Goal: Communication & Community: Answer question/provide support

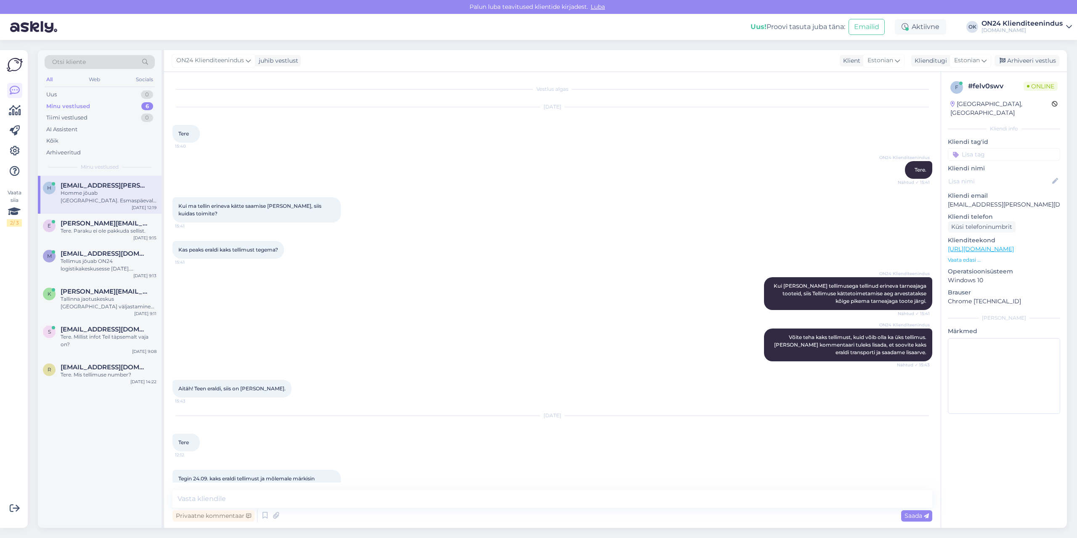
scroll to position [277, 0]
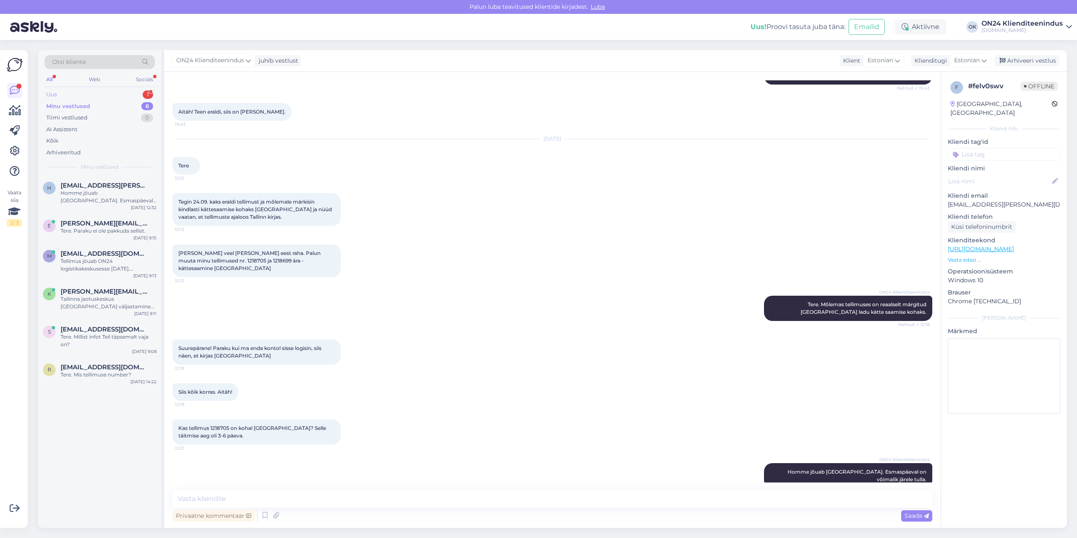
click at [88, 94] on div "Uus 1" at bounding box center [100, 95] width 110 height 12
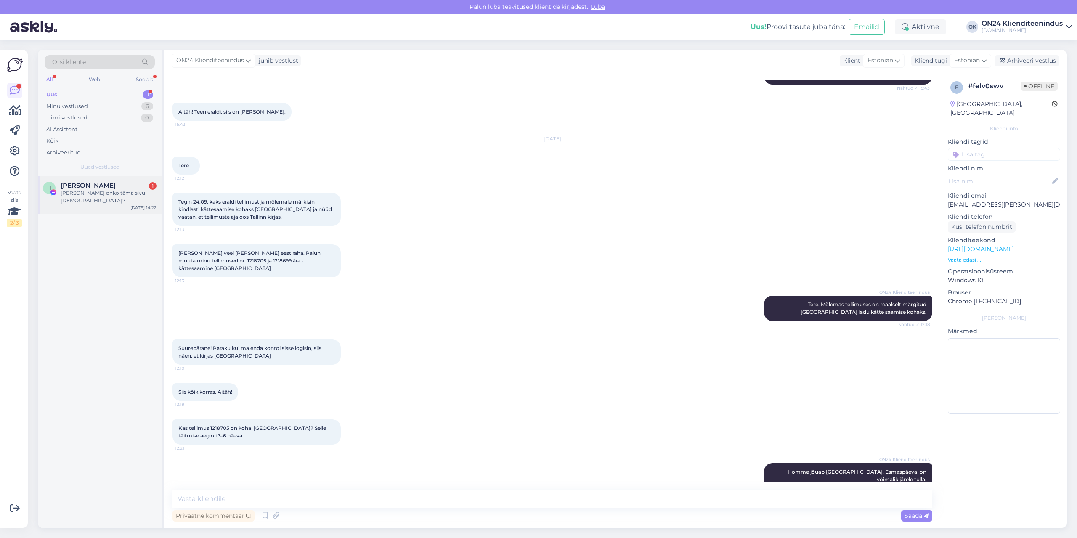
click at [105, 183] on div "[PERSON_NAME] 1" at bounding box center [109, 186] width 96 height 8
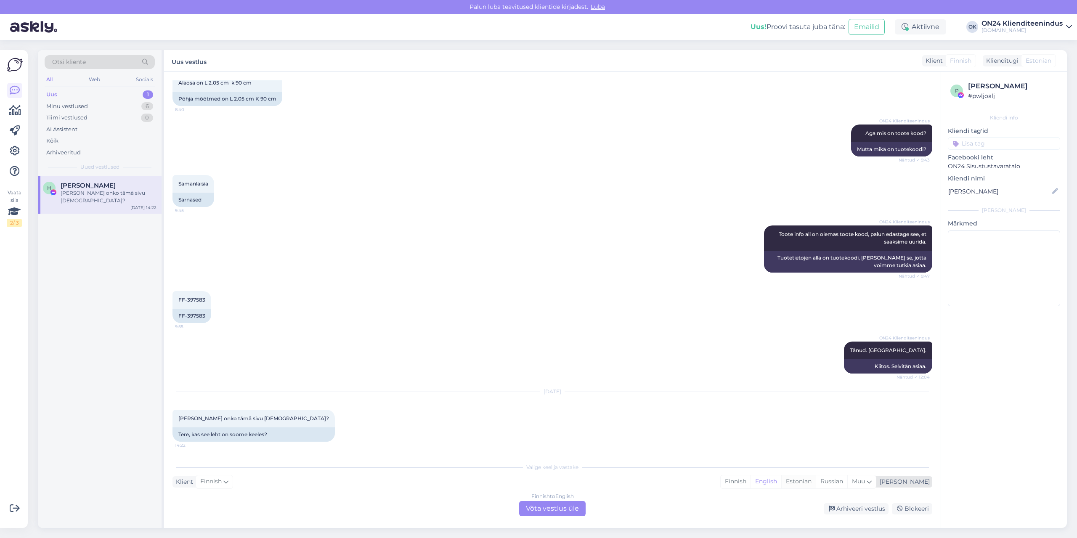
click at [815, 483] on div "Estonian" at bounding box center [798, 481] width 34 height 13
click at [561, 511] on div "Finnish to Estonian Võta vestlus üle" at bounding box center [552, 508] width 66 height 15
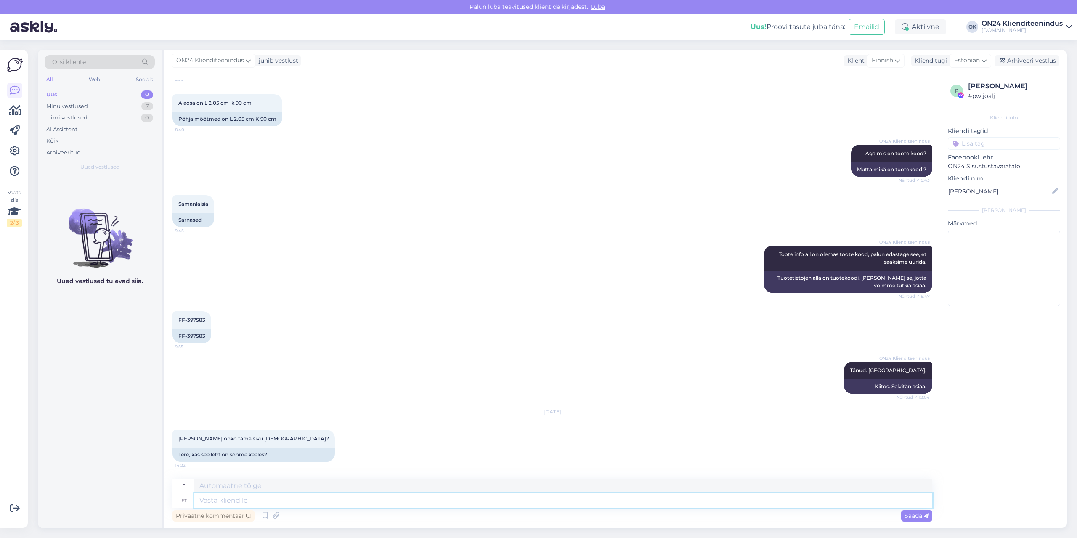
click at [531, 506] on textarea at bounding box center [563, 500] width 738 height 14
type textarea "Tere."
type textarea "Hei."
type textarea "Tere. Ei"
type textarea "Hei. Ei"
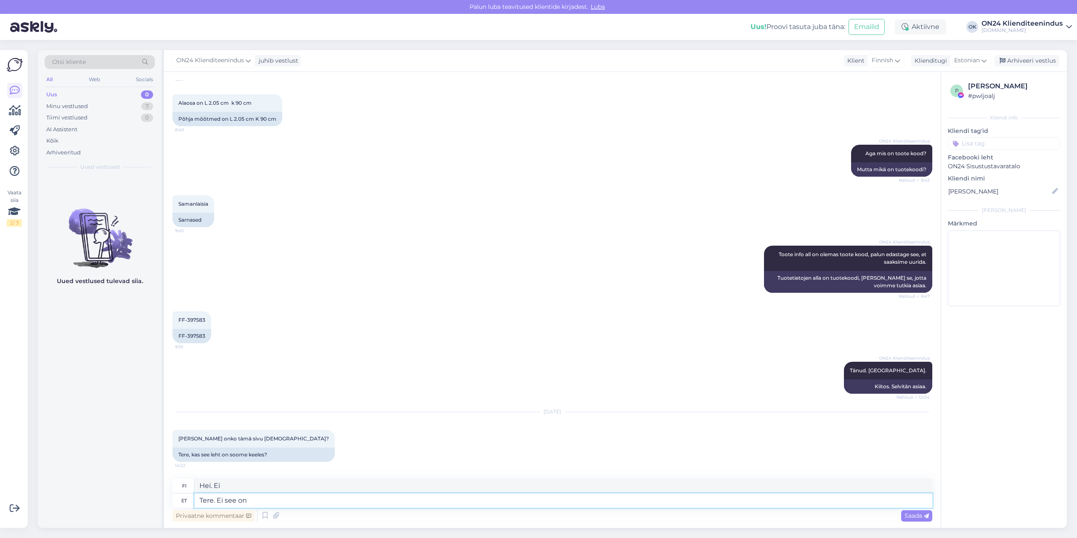
type textarea "Tere. Ei see on"
type textarea "Hei. Ei, se on."
type textarea "Tere. Ei see on Eesti le"
type textarea "Hei. Ei, tämä on Viro."
type textarea "Tere. Ei see on Eesti leht."
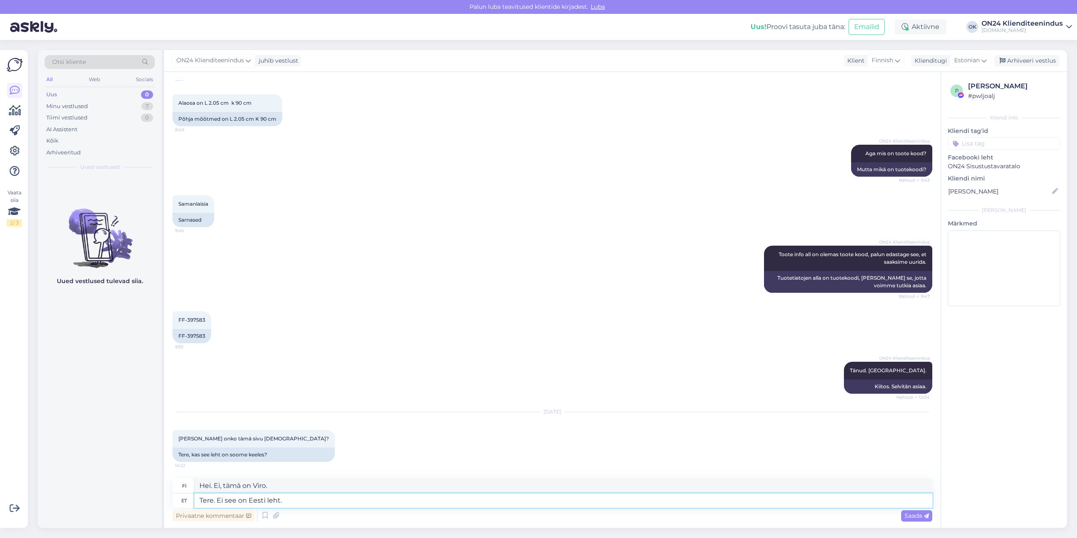
type textarea "Hei. Ei, tämä on virolainen sivu."
type textarea "Tere. Ei see on Eesti leht. [GEOGRAPHIC_DATA] le"
type textarea "Hei. Ei, tämä on virolainen sivu. [GEOGRAPHIC_DATA]"
type textarea "Tere. Ei see on Eesti leht. Soome leht o"
type textarea "Hei. Ei, tämä on vironkielinen sivu. Suomenkielinen sivu"
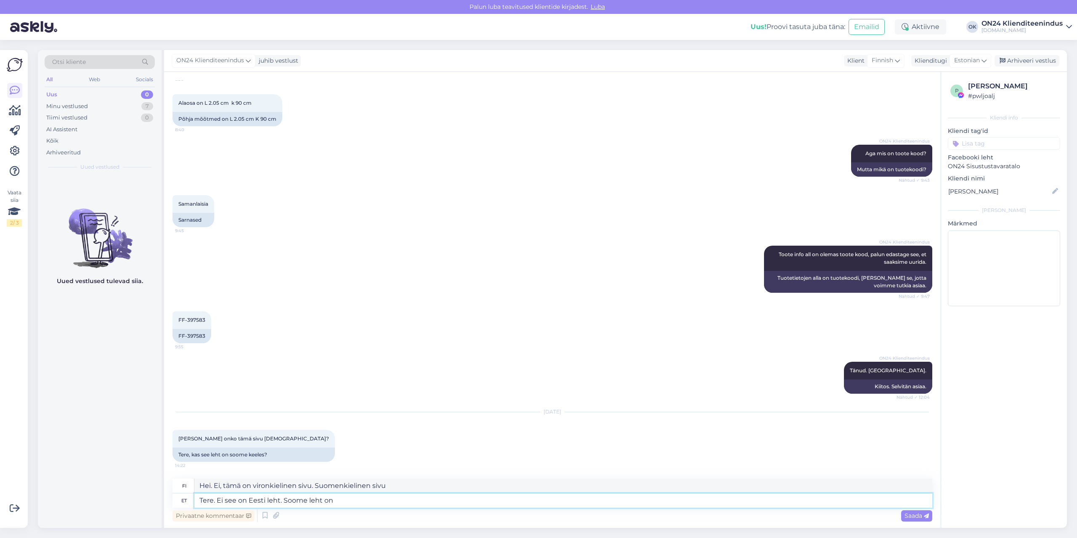
type textarea "Tere. Ei see on Eesti leht. Soome leht on"
type textarea "Hei. Ei, tämä on vironkielinen sivu. Suomenkielinen sivu on"
type textarea "Tere. Ei see on Eesti leht. Soome leht on [DOMAIN_NAME]"
type textarea "Hei. Ei, tämä on vironkielinen sivu. Suomenkielinen sivu on [DOMAIN_NAME]"
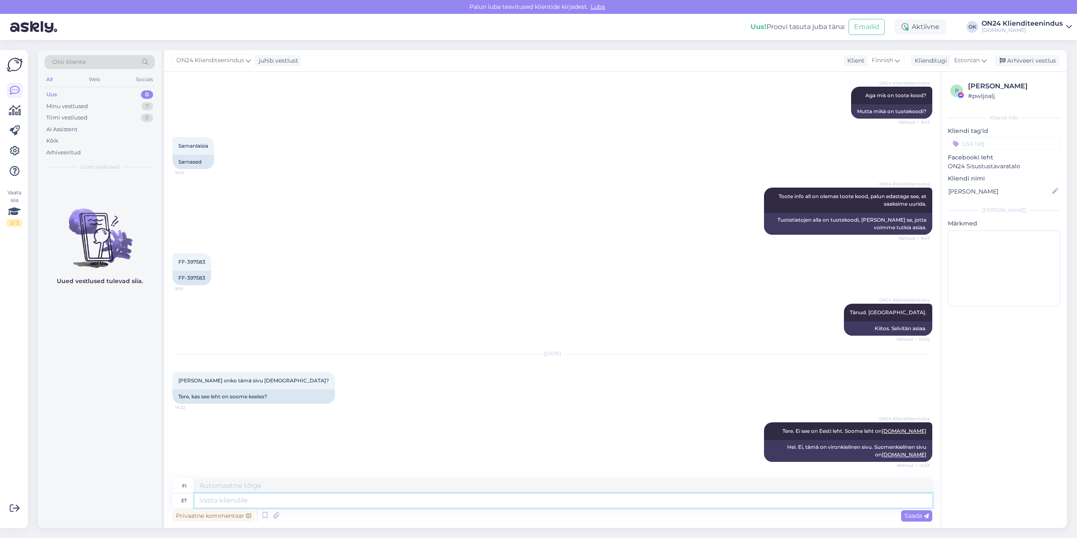
click at [484, 505] on textarea at bounding box center [563, 500] width 738 height 14
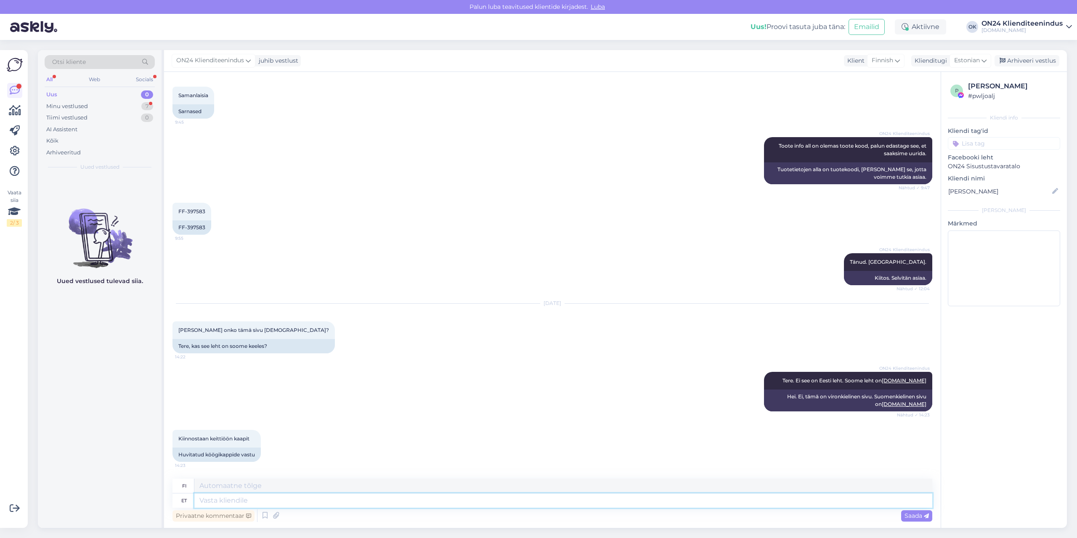
drag, startPoint x: 1043, startPoint y: 168, endPoint x: 334, endPoint y: 503, distance: 783.9
click at [334, 503] on textarea at bounding box center [563, 500] width 738 height 14
type textarea "[PERSON_NAME]"
type textarea "Sama"
type textarea "[PERSON_NAME] tooted le"
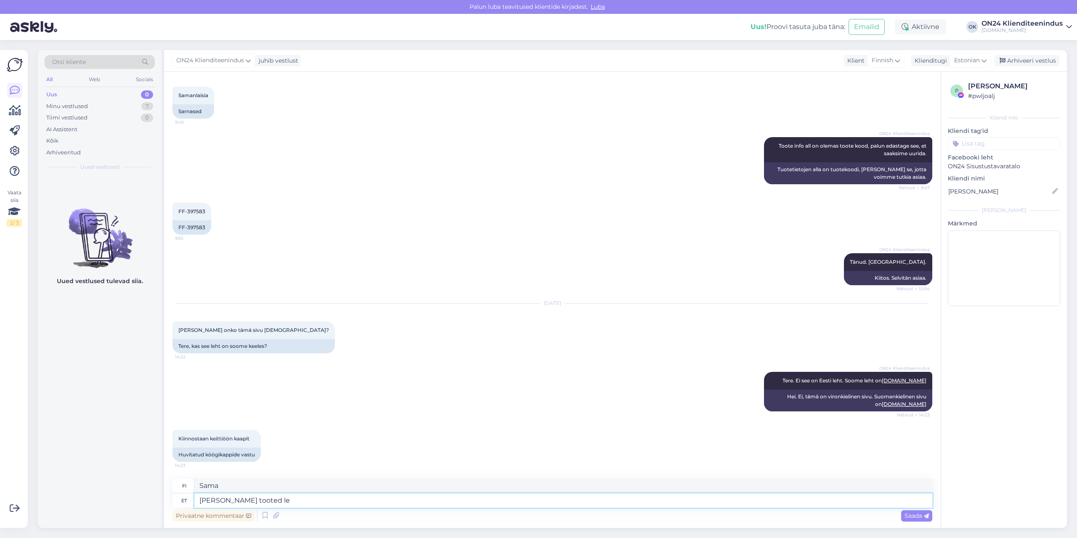
type textarea "Samat tuotteet"
type textarea "[PERSON_NAME] tooted leiate"
type textarea "Löydät samoja tuotteita"
type textarea "[PERSON_NAME] tooted leiate [DOMAIN_NAME]"
type textarea "Löydät samat tuotteet [DOMAIN_NAME]"
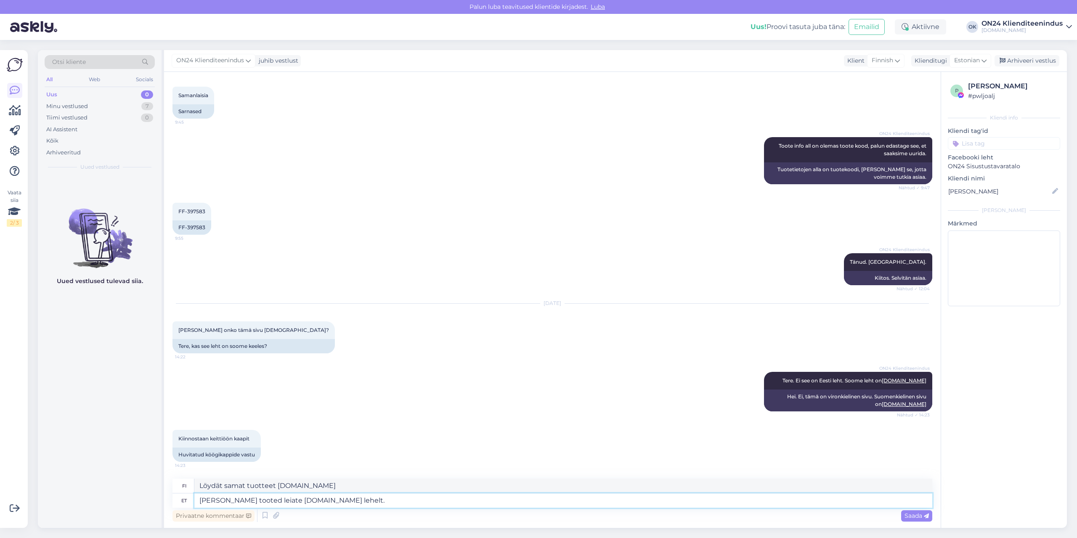
type textarea "[PERSON_NAME] tooted leiate [DOMAIN_NAME] lehelt."
type textarea "Löydät samat tuotteet osoitteesta [DOMAIN_NAME]"
type textarea "[PERSON_NAME] tooted leiate [DOMAIN_NAME] lehelt."
click at [923, 513] on span "Saada" at bounding box center [916, 516] width 24 height 8
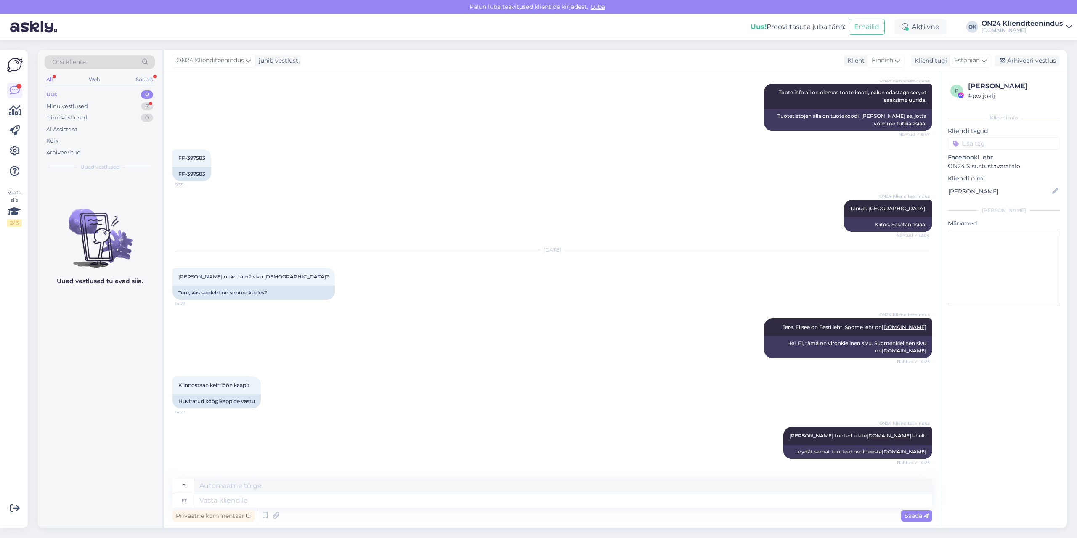
scroll to position [561, 0]
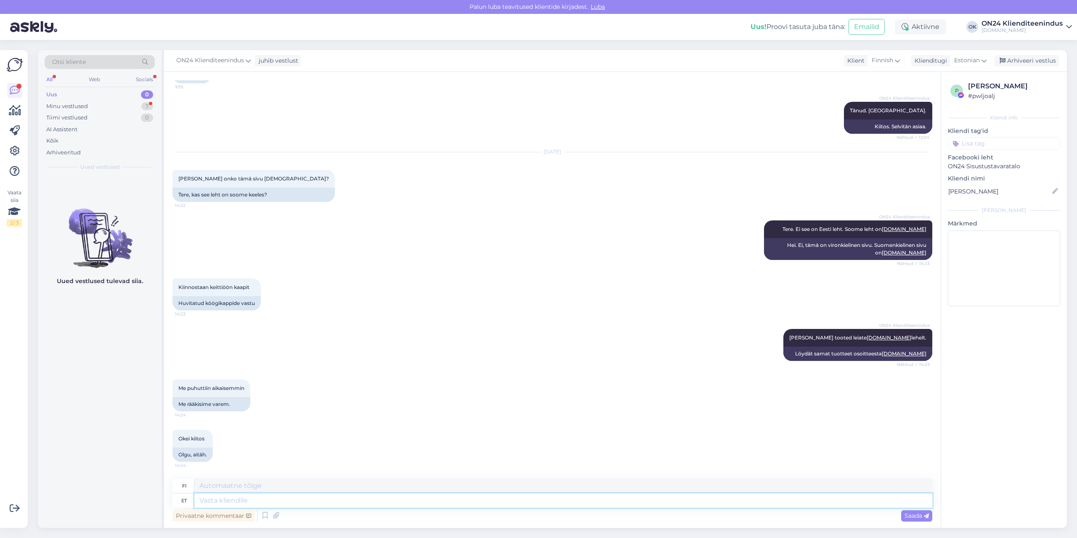
click at [295, 500] on textarea at bounding box center [563, 500] width 738 height 14
type textarea "Küsimustega sa"
type textarea "Kysymysten kera"
type textarea "Küsimustega saan ai"
type textarea "Voin vastata kysymyksiin"
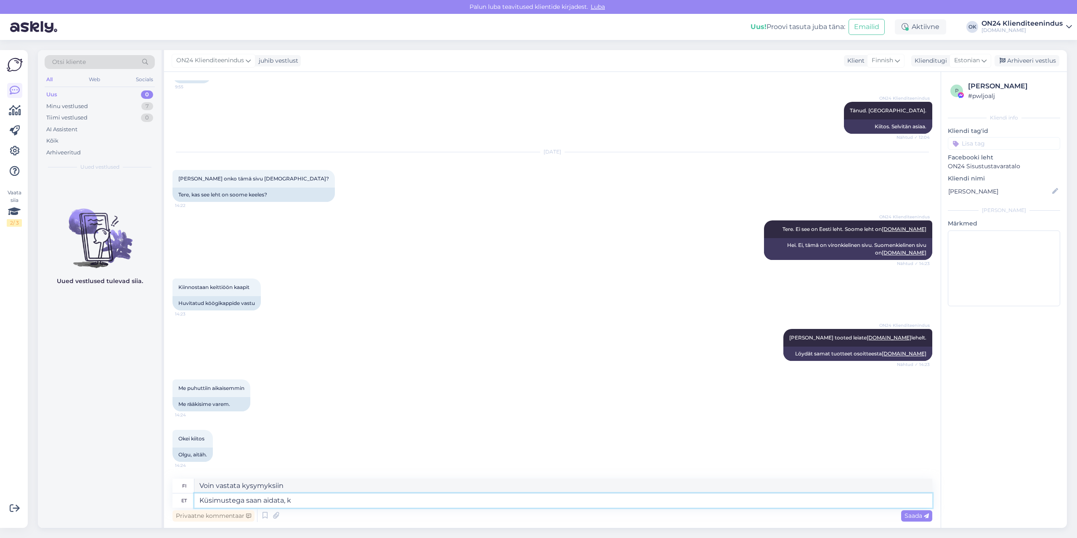
type textarea "Küsimustega saan aidata, ku"
type textarea "Voin auttaa kysymyksissä,"
type textarea "Küsimustega saan aidata, kuid te"
type textarea "Voin auttaa kysymyksissä, mutta"
type textarea "Küsimustega saan aidata, kuid tellimus tu"
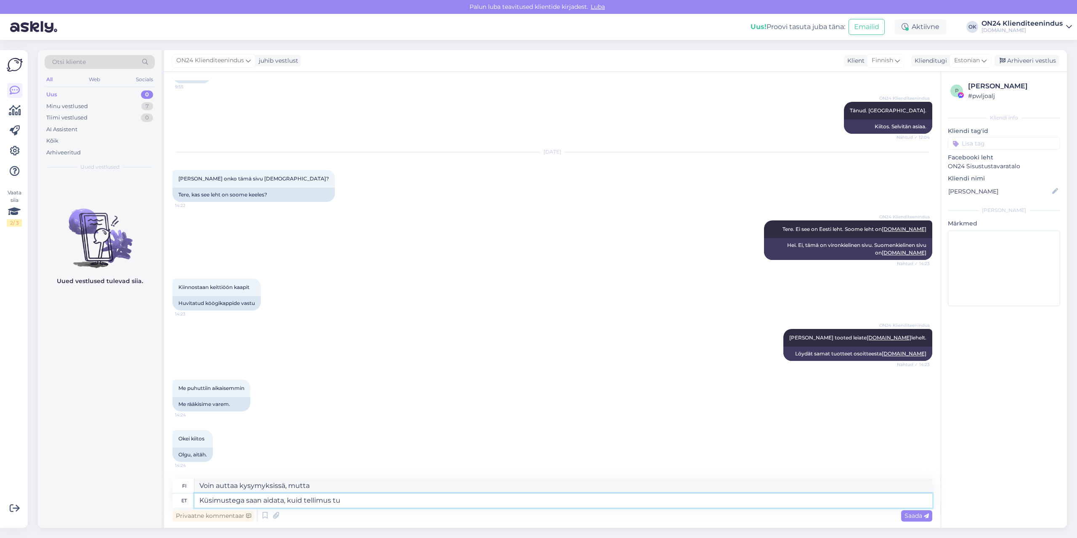
type textarea "Voin auttaa kysymyksissä, mutta järjestys"
type textarea "Küsimustega saan aidata, kuid tellimus tuleb"
type textarea "Voin auttaa kysymyksissä, mutta järjestyksessä on oltava"
type textarea "Küsimustega saan aidata, kuid tellimus tuleb teha so"
type textarea "Voin auttaa kysymyksissä, mutta sinun on tehtävä tilaus."
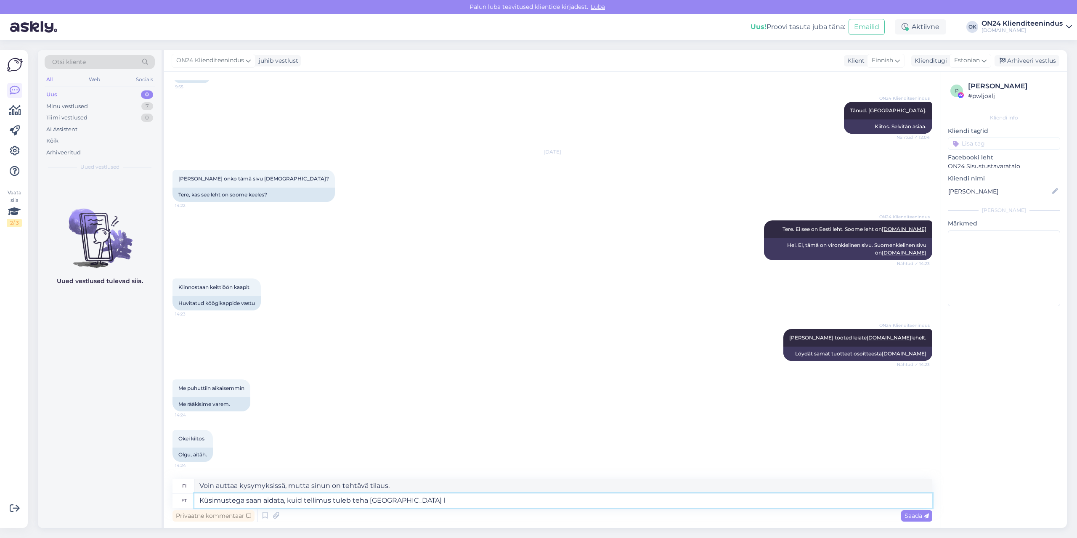
type textarea "Küsimustega saan aidata, kuid tellimus tuleb teha [GEOGRAPHIC_DATA] le"
type textarea "Voin auttaa kysymyksissä, mutta tilaus on tehtävä [GEOGRAPHIC_DATA]."
type textarea "Küsimustega saan aidata, kuid tellimus tuleb teha [GEOGRAPHIC_DATA] lehel."
type textarea "Voin auttaa kysymyksissä, mutta tilaus on tehtävä suomenkielisellä sivulla."
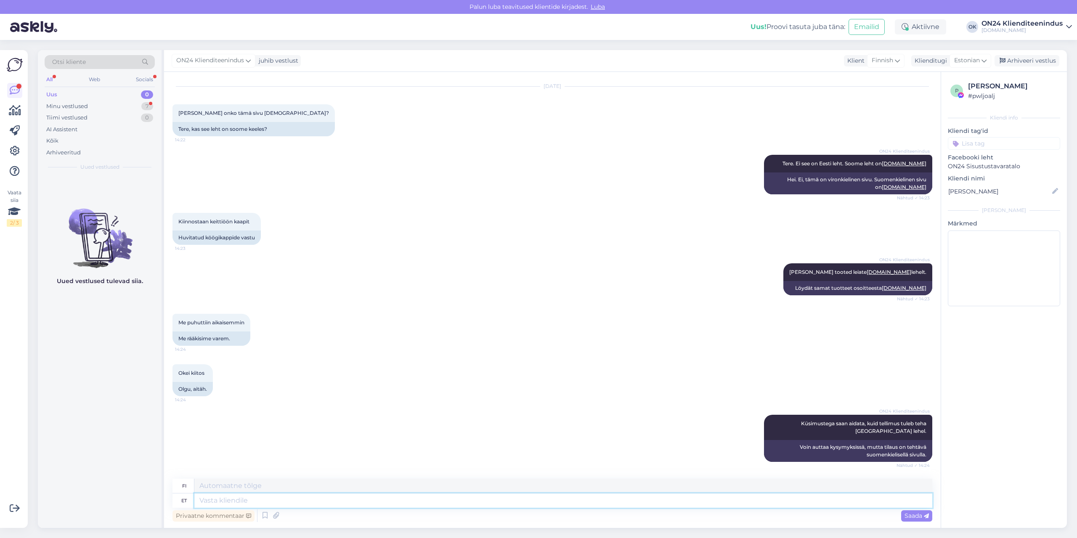
scroll to position [778, 0]
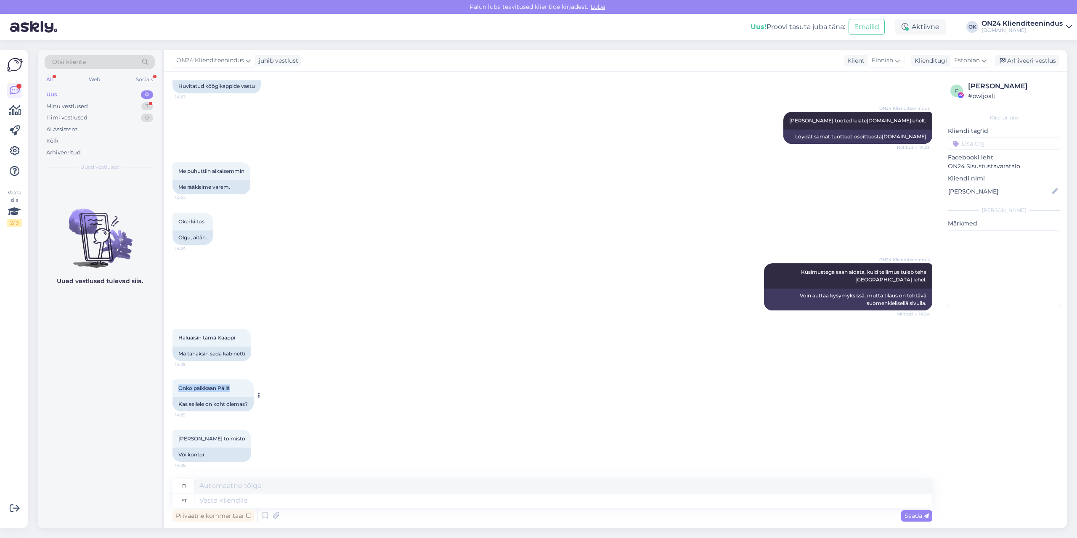
drag, startPoint x: 238, startPoint y: 387, endPoint x: 180, endPoint y: 390, distance: 57.7
click at [180, 390] on div "Onko paikkaan Pällä 14:25" at bounding box center [212, 388] width 81 height 18
click at [234, 498] on textarea at bounding box center [563, 500] width 738 height 14
type textarea "Meil"
type textarea "Me"
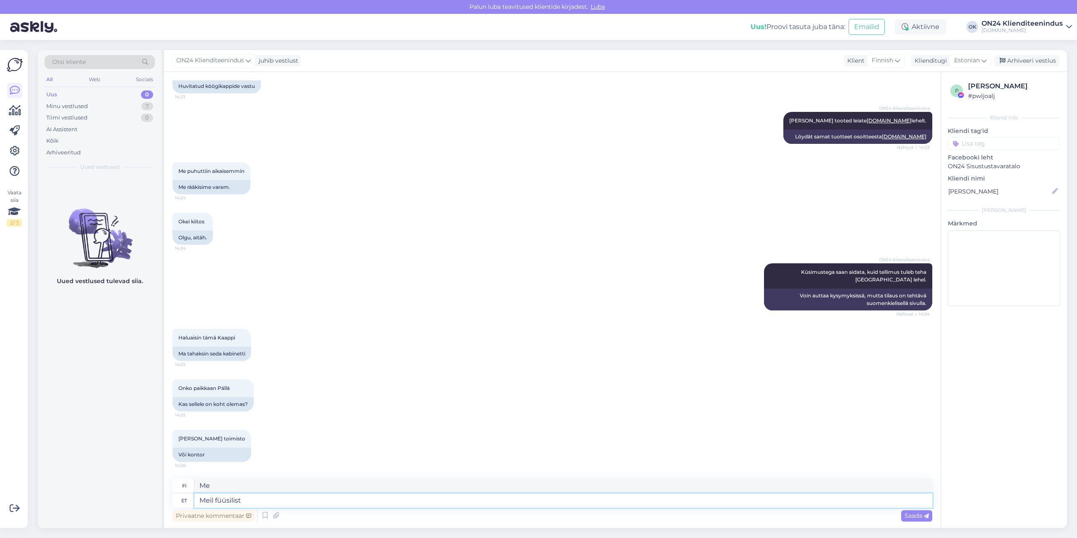
type textarea "Meil füüsilist p"
type textarea "Meillä on fyysinen"
type textarea "Meil füüsilist poodi ei"
type textarea "Meillä on fyysinen myymälä"
type textarea "Meil füüsilist poodi ei ol"
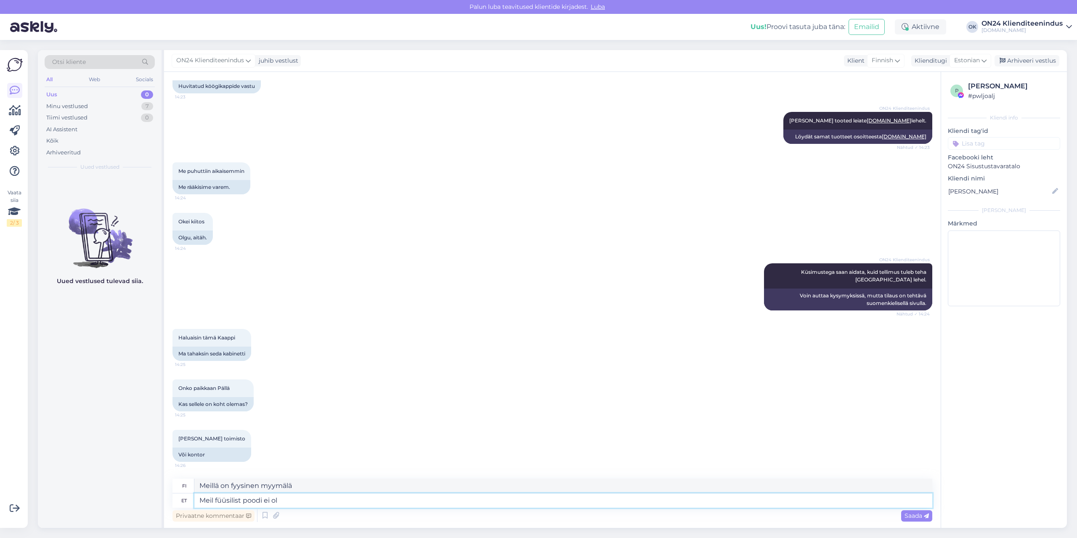
type textarea "Meillä ei ole fyysistä myymälää."
type textarea "Meil füüsilist poodi ei ole,"
type textarea "Meillä ei ole fyysistä myymälää,"
type textarea "Meil füüsilist poodi ei ole"
type textarea "Meillä ei ole fyysistä myymälää."
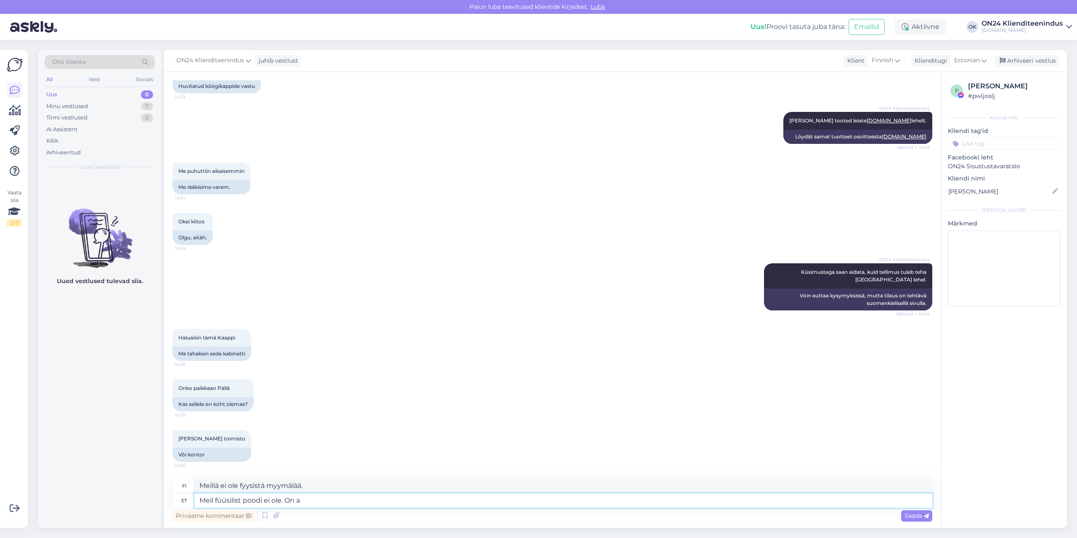
type textarea "Meil füüsilist poodi ei ole. On ai"
type textarea "Meillä ei ole fyysistä myymälää. On olemassa"
type textarea "Meil füüsilist poodi ei ole. On ainult"
type textarea "Meillä ei ole fyysistä myymälää. Meillä on vain"
type textarea "Meil füüsilist poodi ei ole. On ainult e-pood."
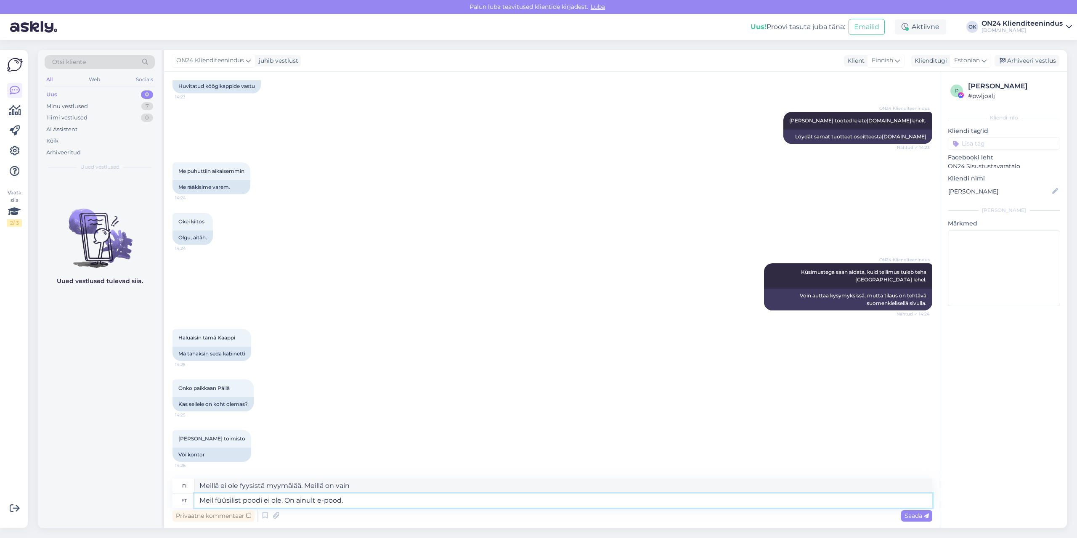
type textarea "Meillä ei ole fyysistä myymälää. Meillä on vain verkkokauppa."
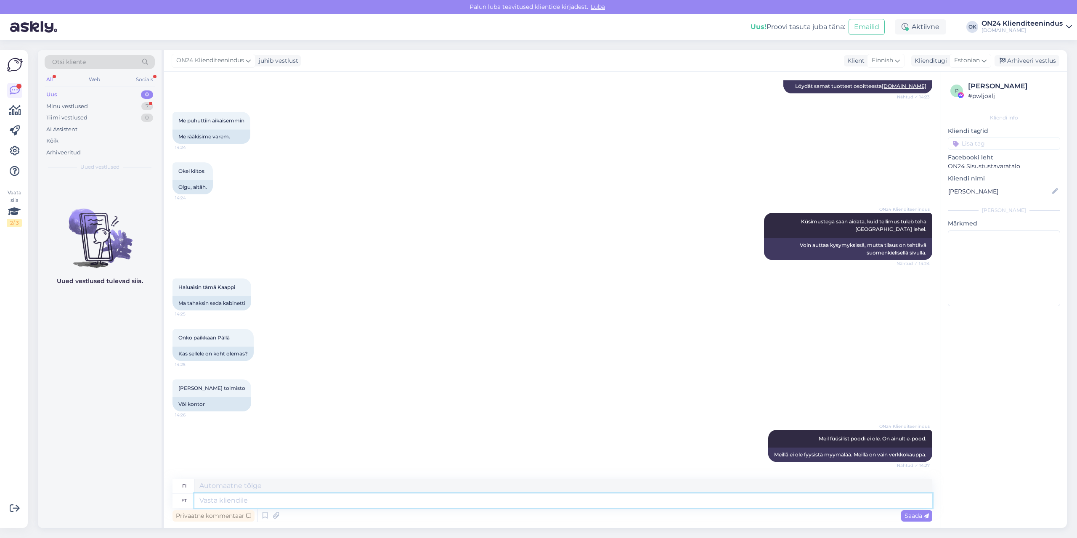
scroll to position [929, 0]
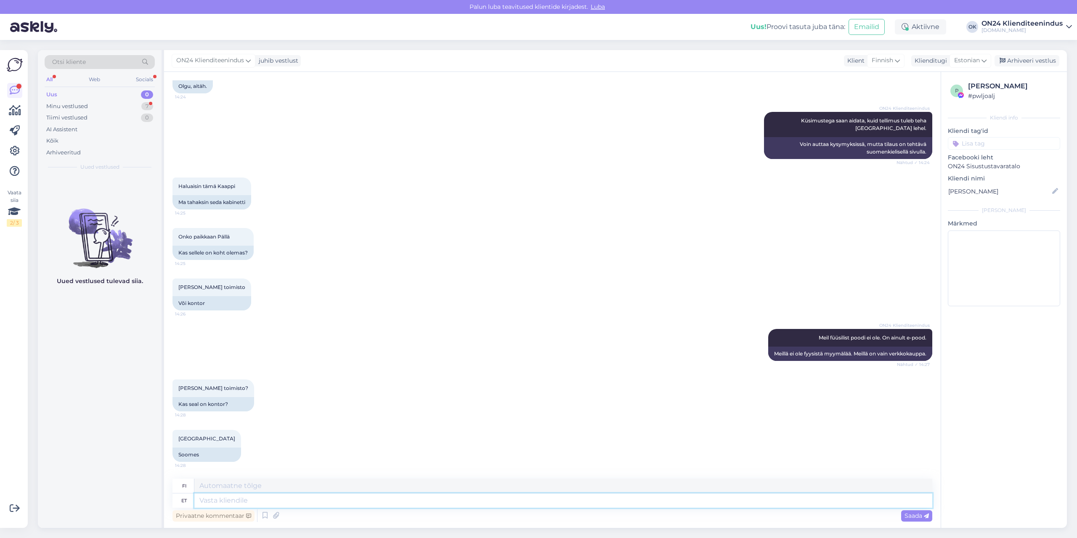
click at [230, 499] on textarea at bounding box center [563, 500] width 738 height 14
type textarea "Ainult"
type textarea "[DEMOGRAPHIC_DATA]"
type textarea "Ainult e-"
type textarea "[DEMOGRAPHIC_DATA] e"
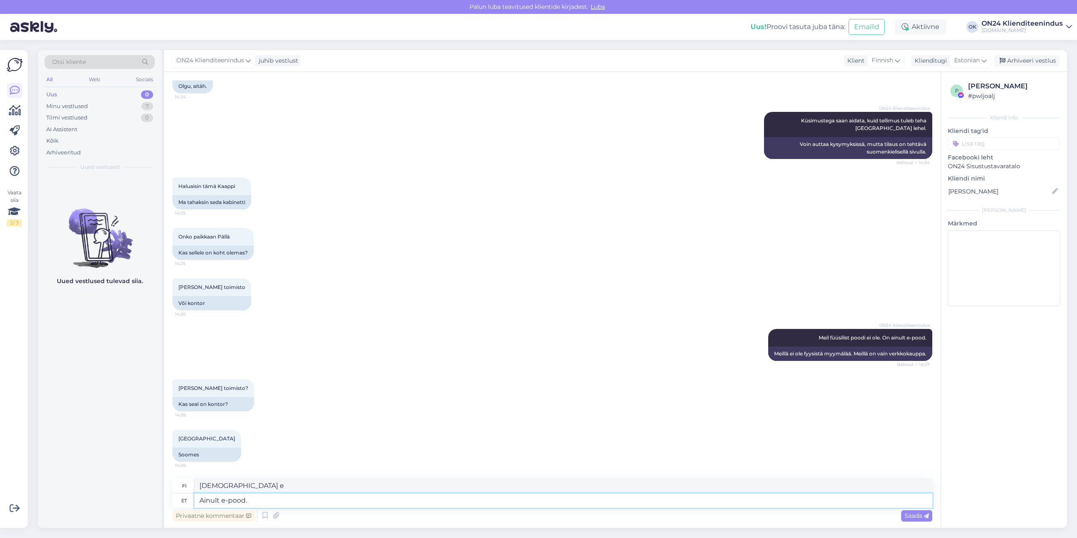
type textarea "Ainult e-pood."
type textarea "Vain verkkokaupassa."
type textarea "Ainult e-pood"
type textarea "Vain verkkokaupasta"
type textarea "Ainult e-pood on o"
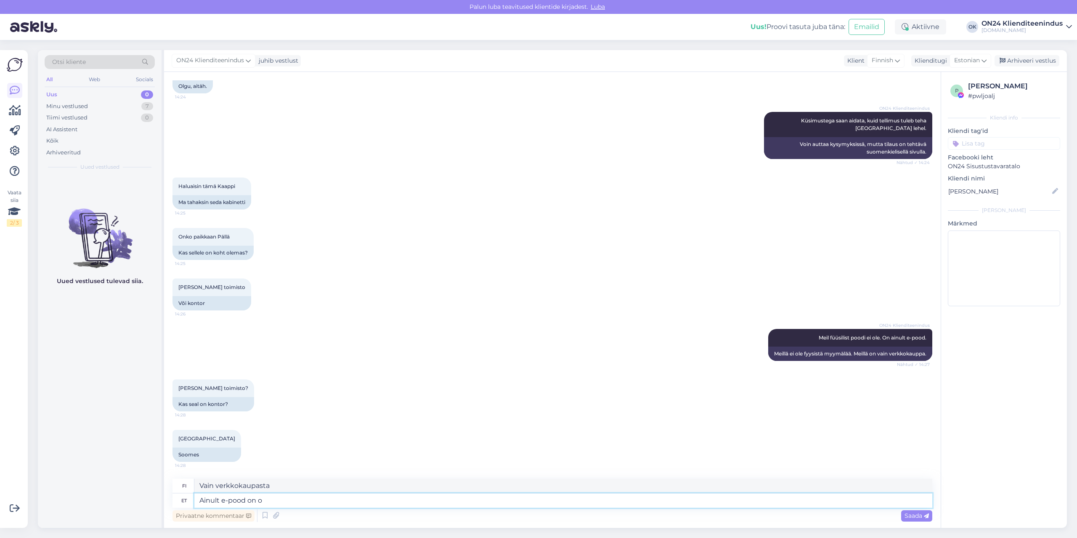
type textarea "Vain verkkokauppa on"
type textarea "Ainult e-pood on olemas."
type textarea "On vain verkkokauppa."
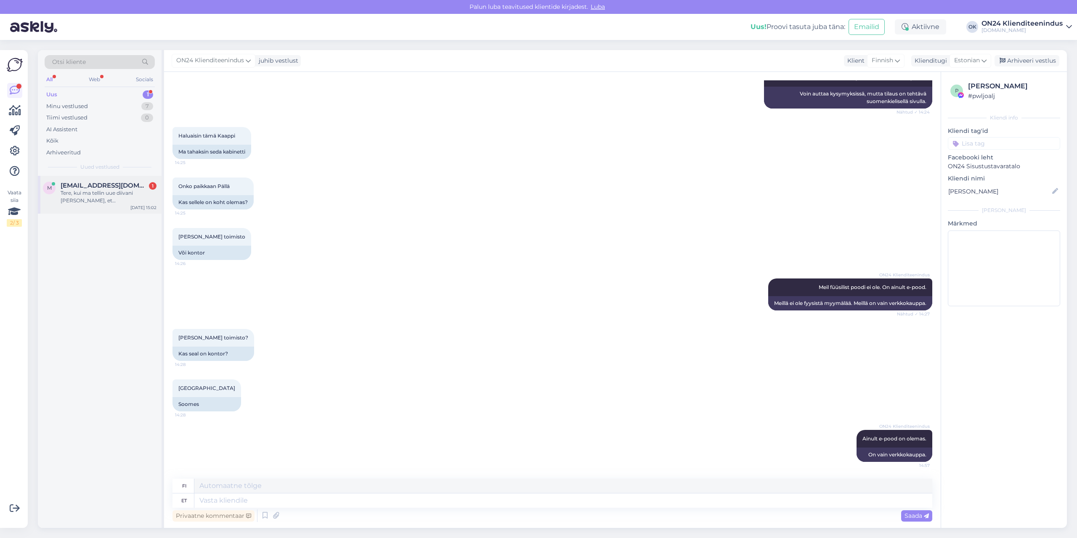
click at [89, 200] on div "Tere, kui ma tellin uue diivani [PERSON_NAME], et [PERSON_NAME] ära viiksite, s…" at bounding box center [109, 196] width 96 height 15
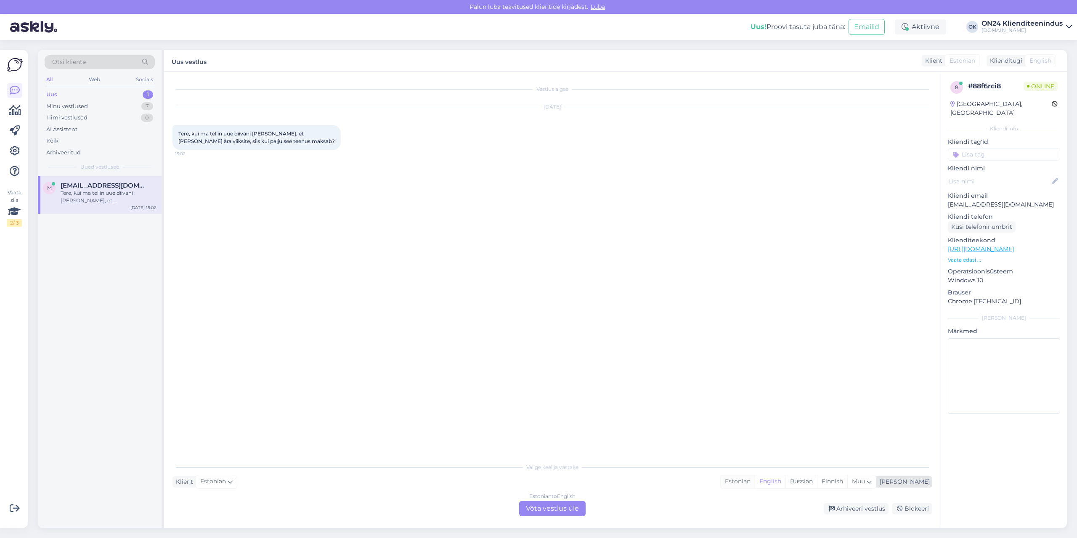
click at [754, 482] on div "Estonian" at bounding box center [737, 481] width 34 height 13
click at [565, 504] on div "Estonian to Estonian Võta vestlus üle" at bounding box center [552, 508] width 66 height 15
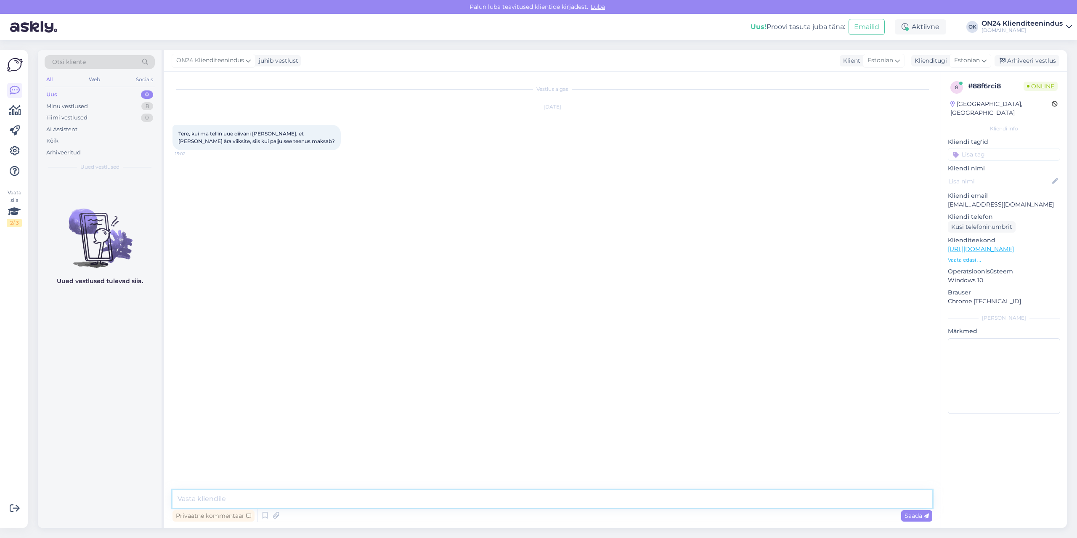
click at [557, 498] on textarea at bounding box center [551, 499] width 759 height 18
type textarea "Tere. Peame tegema päringu ja uurima. [PERSON_NAME] tellimuse siis palun lisage…"
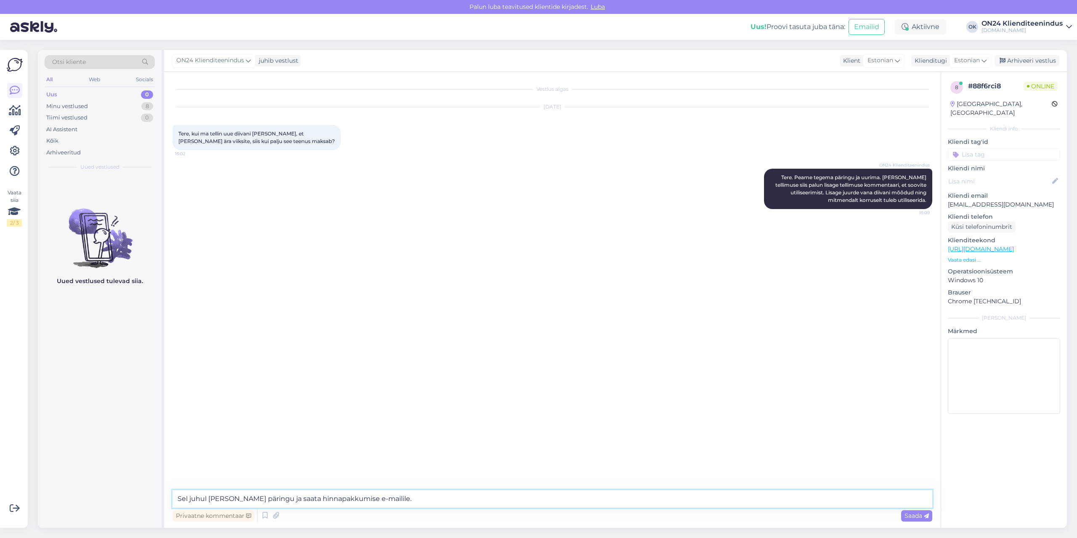
type textarea "Sel juhul [PERSON_NAME] päringu ja saata hinnapakkumise e-mailile."
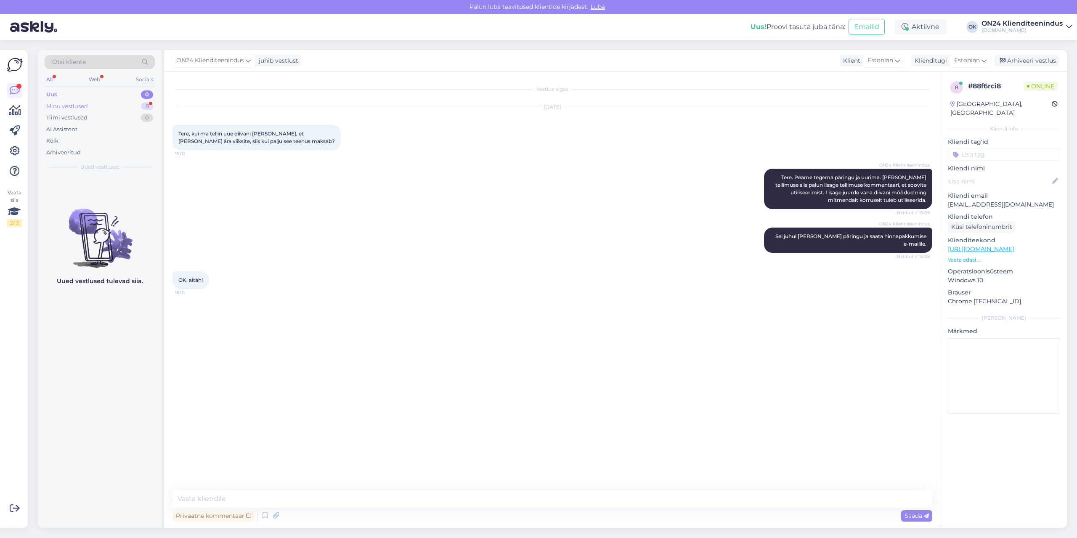
click at [84, 104] on div "Minu vestlused" at bounding box center [67, 106] width 42 height 8
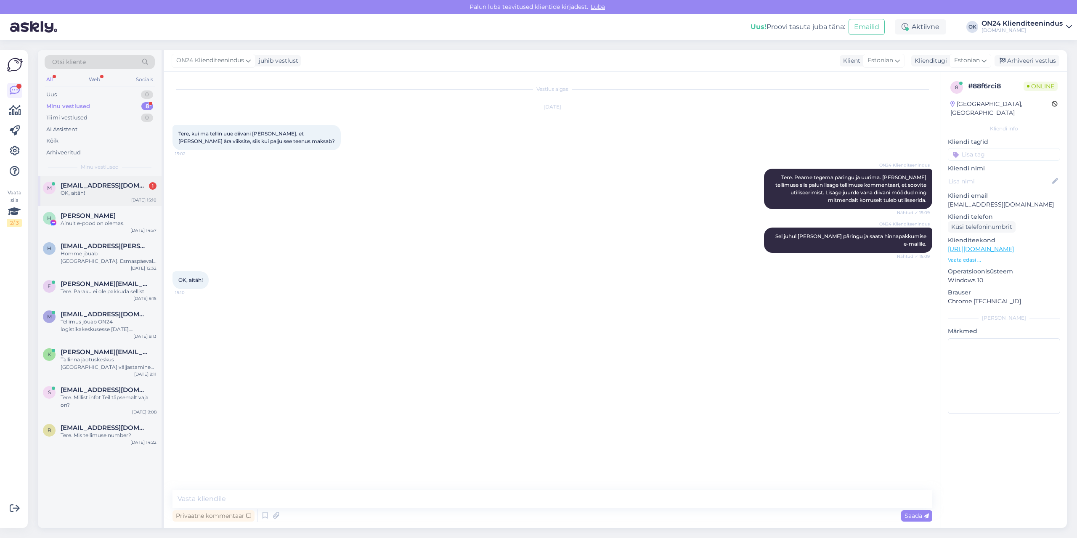
click at [77, 201] on div "m [EMAIL_ADDRESS][DOMAIN_NAME] 1 OK, aitäh! [DATE] 15:10" at bounding box center [100, 191] width 124 height 30
click at [103, 192] on div "OK, aitäh!" at bounding box center [109, 193] width 96 height 8
click at [1029, 58] on div "Arhiveeri vestlus" at bounding box center [1026, 60] width 65 height 11
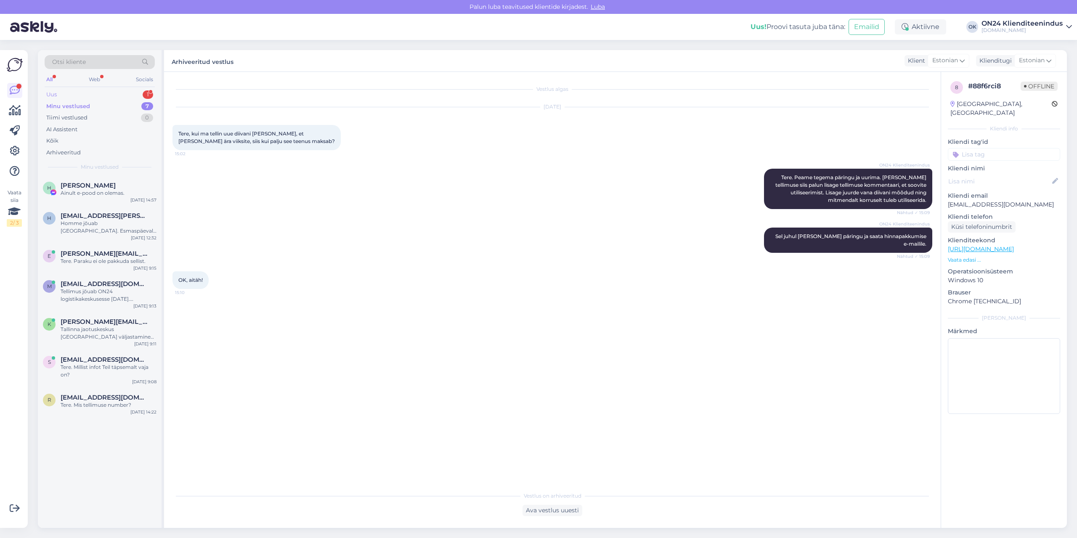
click at [92, 91] on div "Uus 1" at bounding box center [100, 95] width 110 height 12
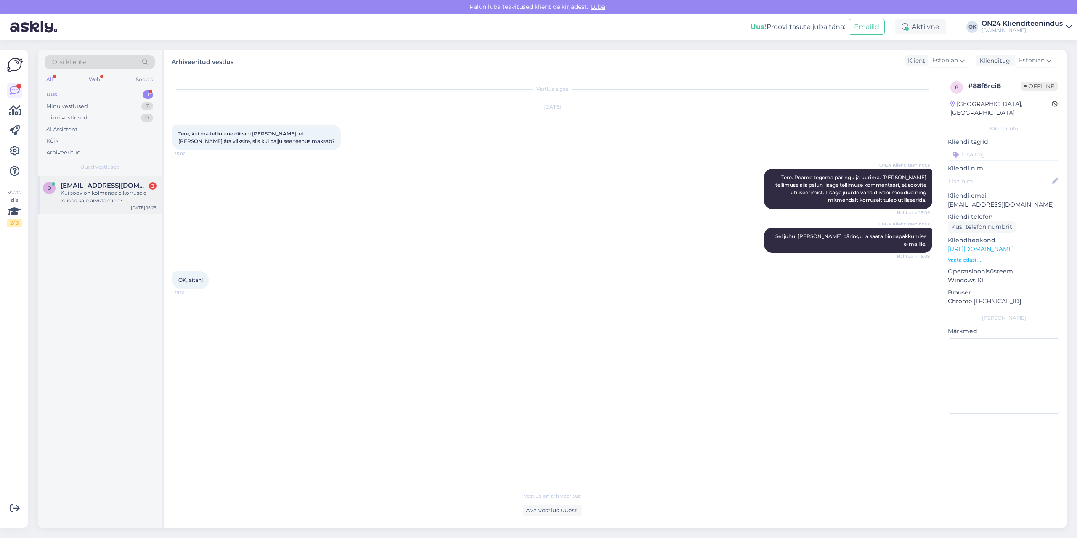
click at [69, 184] on span "[EMAIL_ADDRESS][DOMAIN_NAME]" at bounding box center [104, 186] width 87 height 8
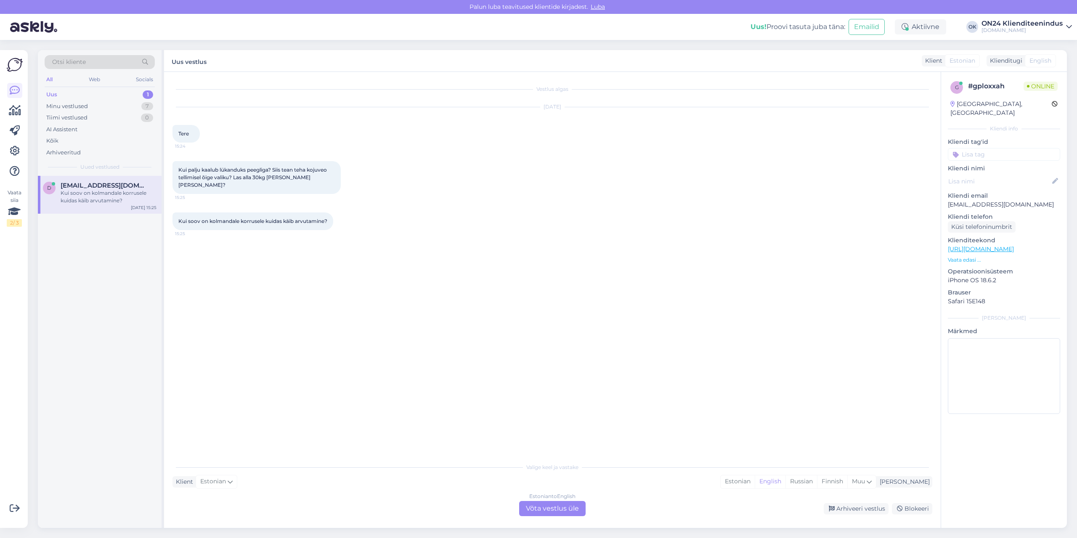
click at [973, 256] on p "Vaata edasi ..." at bounding box center [1003, 260] width 112 height 8
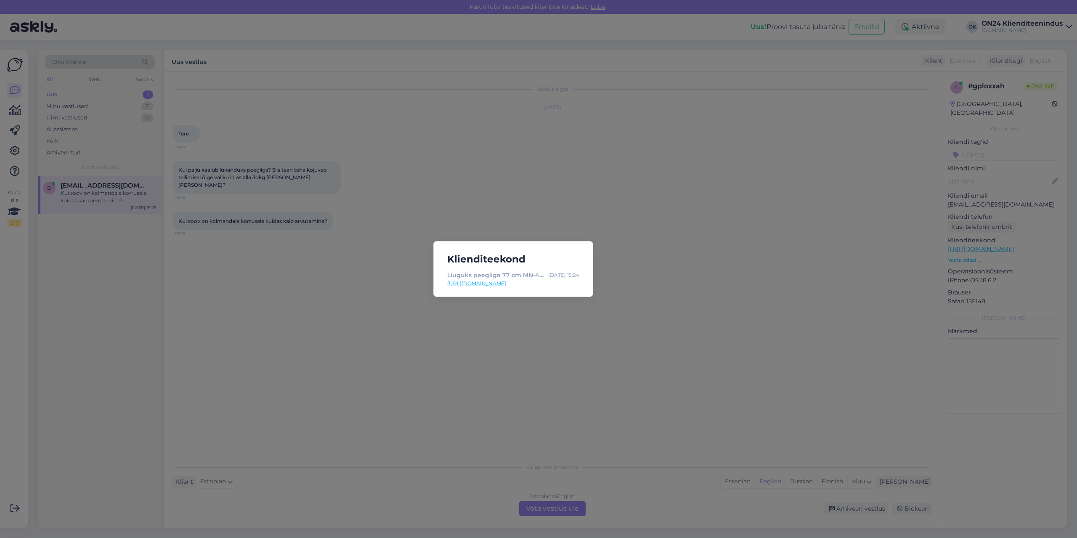
click at [543, 281] on link "[URL][DOMAIN_NAME]" at bounding box center [513, 284] width 132 height 8
click at [477, 350] on div "Klienditeekond Liuguks peegliga 77 cm MN-434853 - [DOMAIN_NAME] Sisustuskaubama…" at bounding box center [538, 269] width 1077 height 538
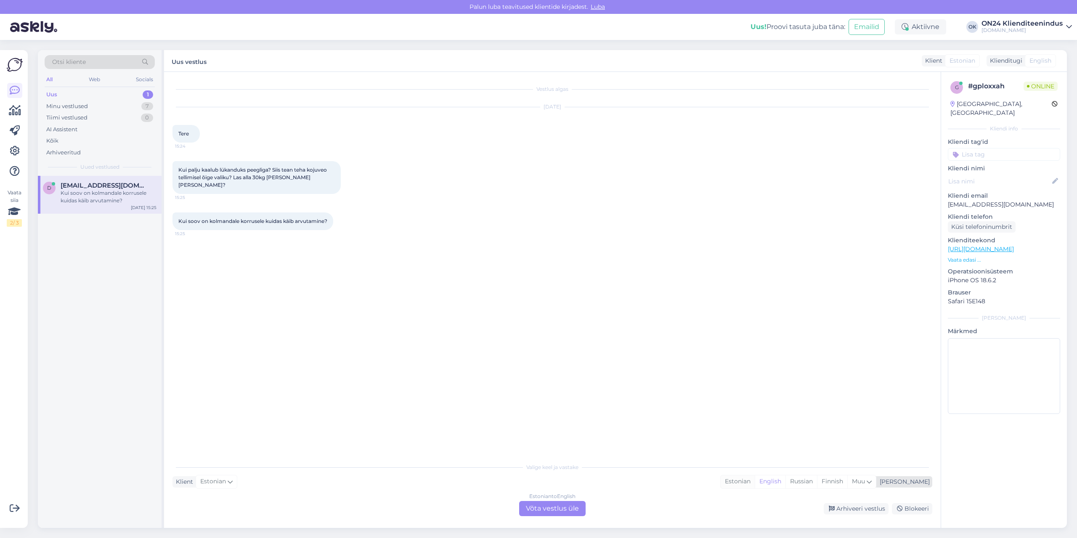
click at [754, 479] on div "Estonian" at bounding box center [737, 481] width 34 height 13
click at [575, 508] on div "Estonian to Estonian Võta vestlus üle" at bounding box center [552, 508] width 66 height 15
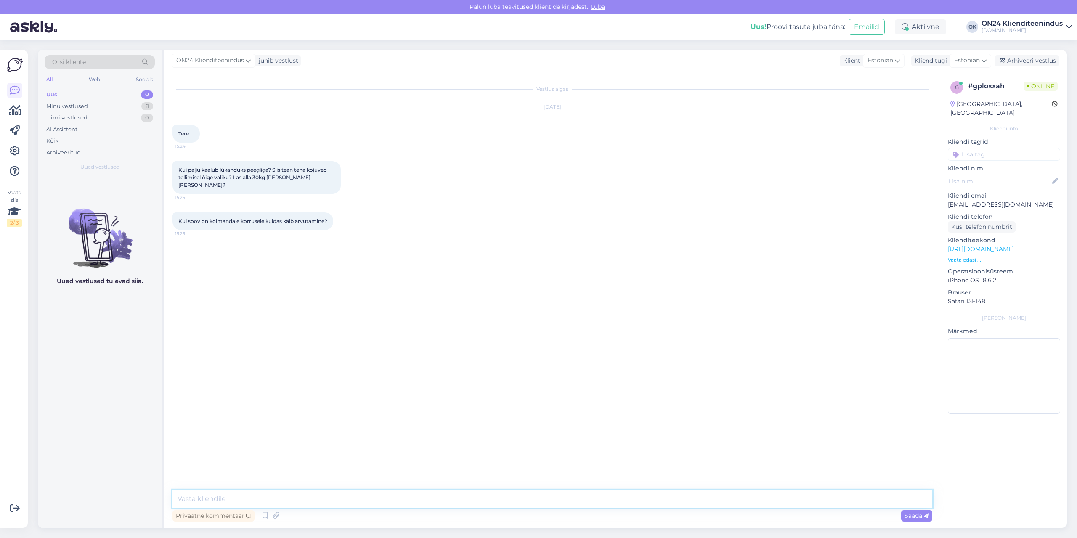
click at [550, 497] on textarea at bounding box center [551, 499] width 759 height 18
type textarea "Tere. [PERSON_NAME] andmetes kaaluks 36 kg. Transpordi maksumust Te ise arvutam…"
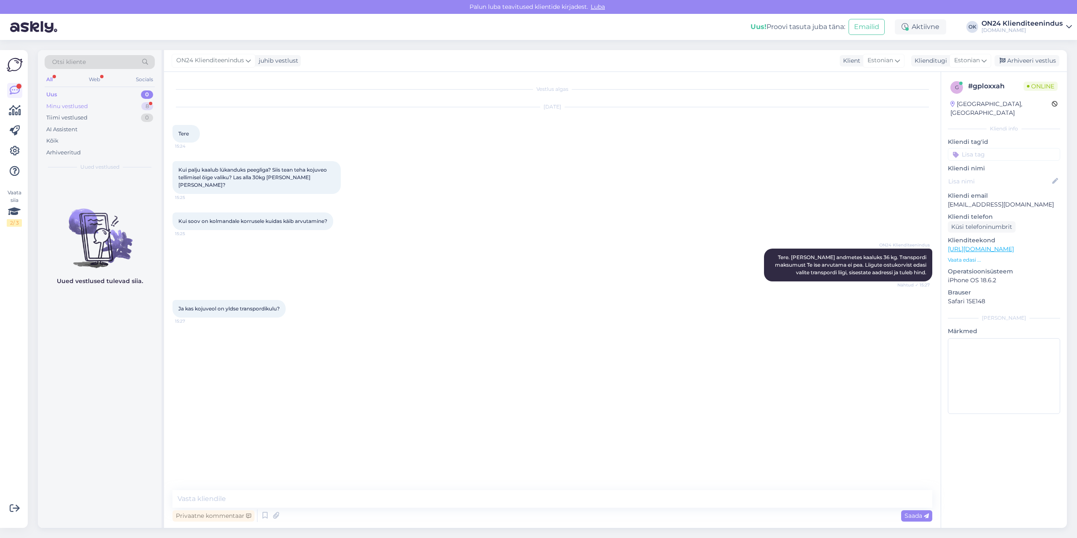
click at [79, 107] on div "Minu vestlused" at bounding box center [67, 106] width 42 height 8
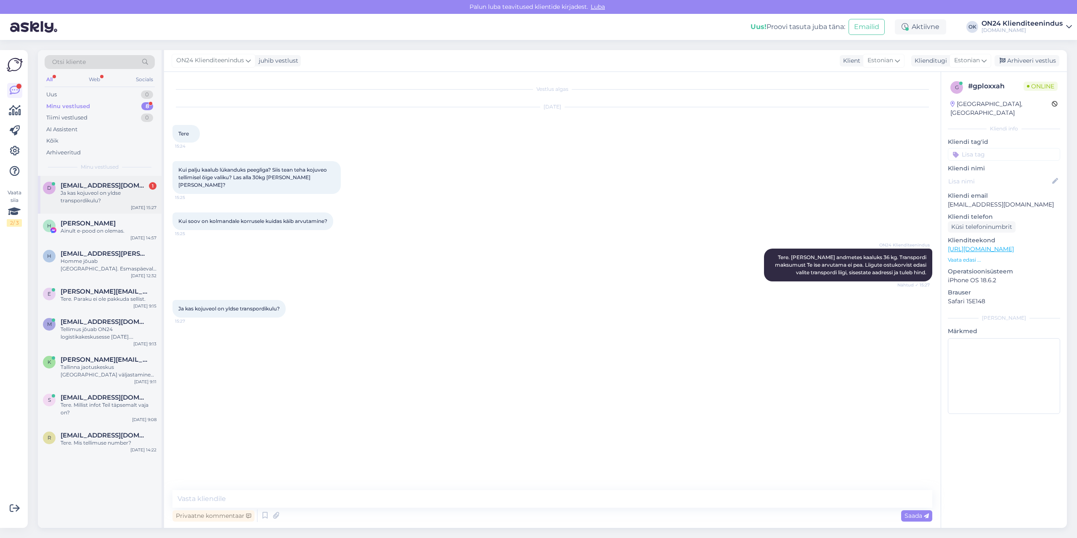
click at [93, 197] on div "Ja kas kojuveol on yldse transpordikulu?" at bounding box center [109, 196] width 96 height 15
